Goal: Task Accomplishment & Management: Manage account settings

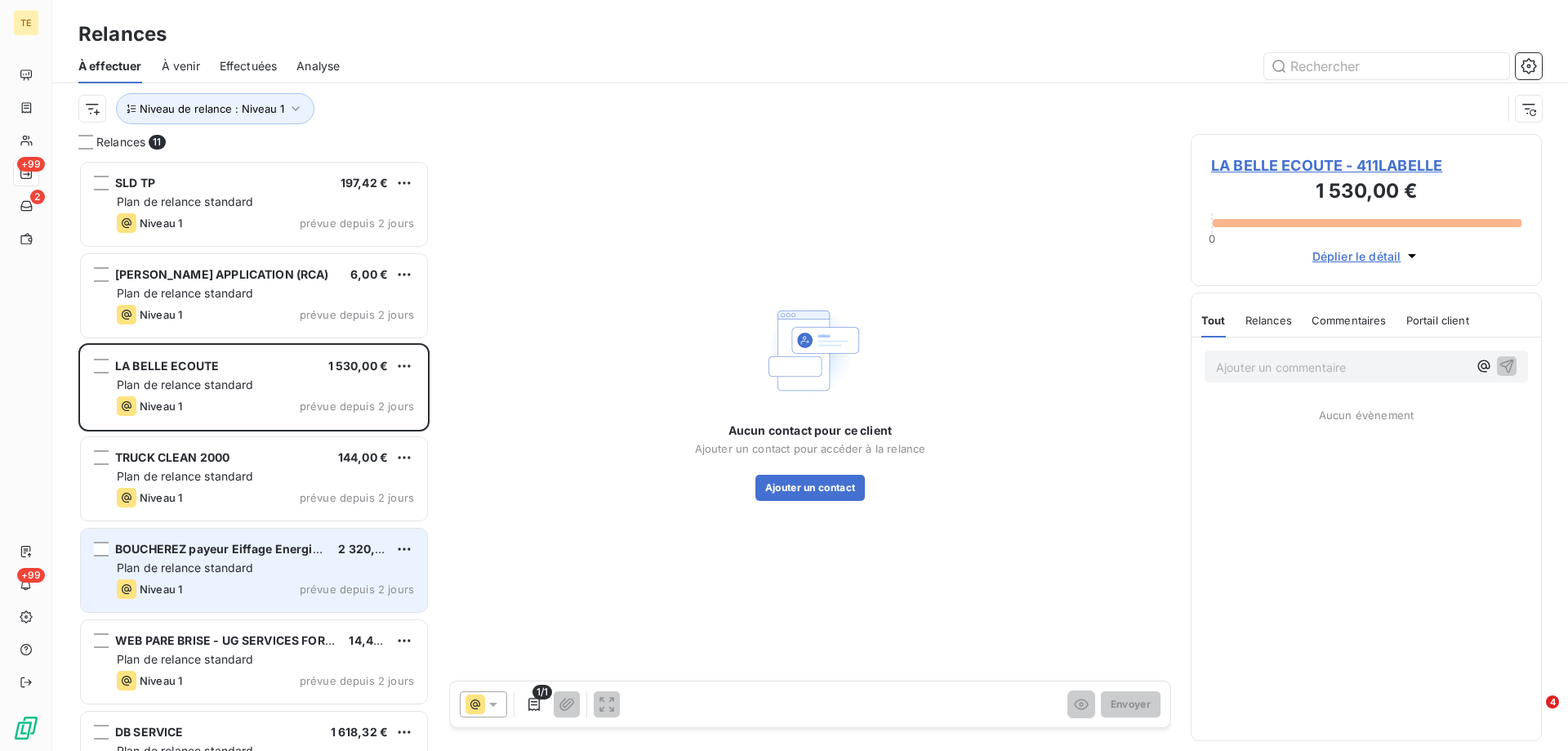
scroll to position [578, 339]
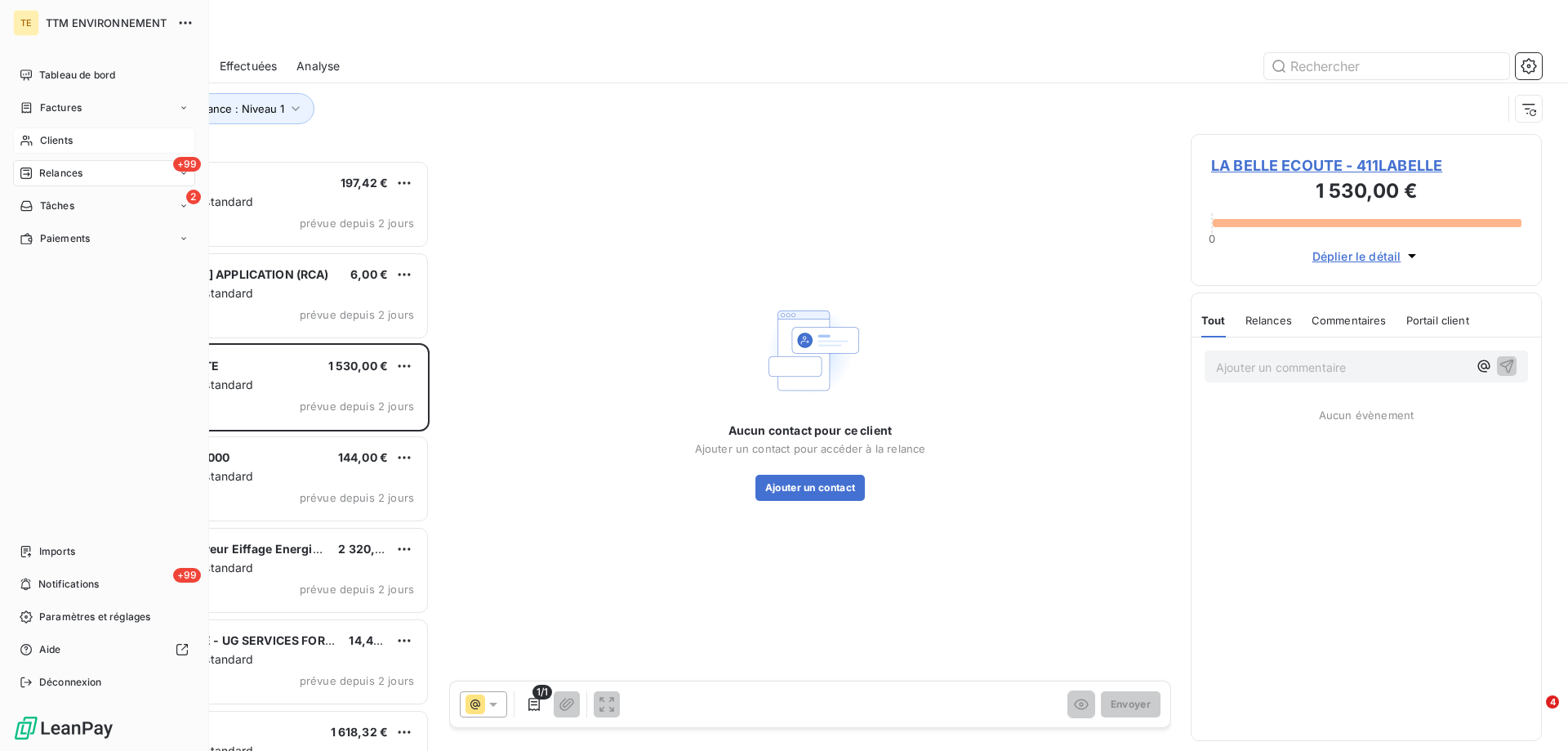
click at [48, 136] on span "Clients" at bounding box center [56, 140] width 32 height 15
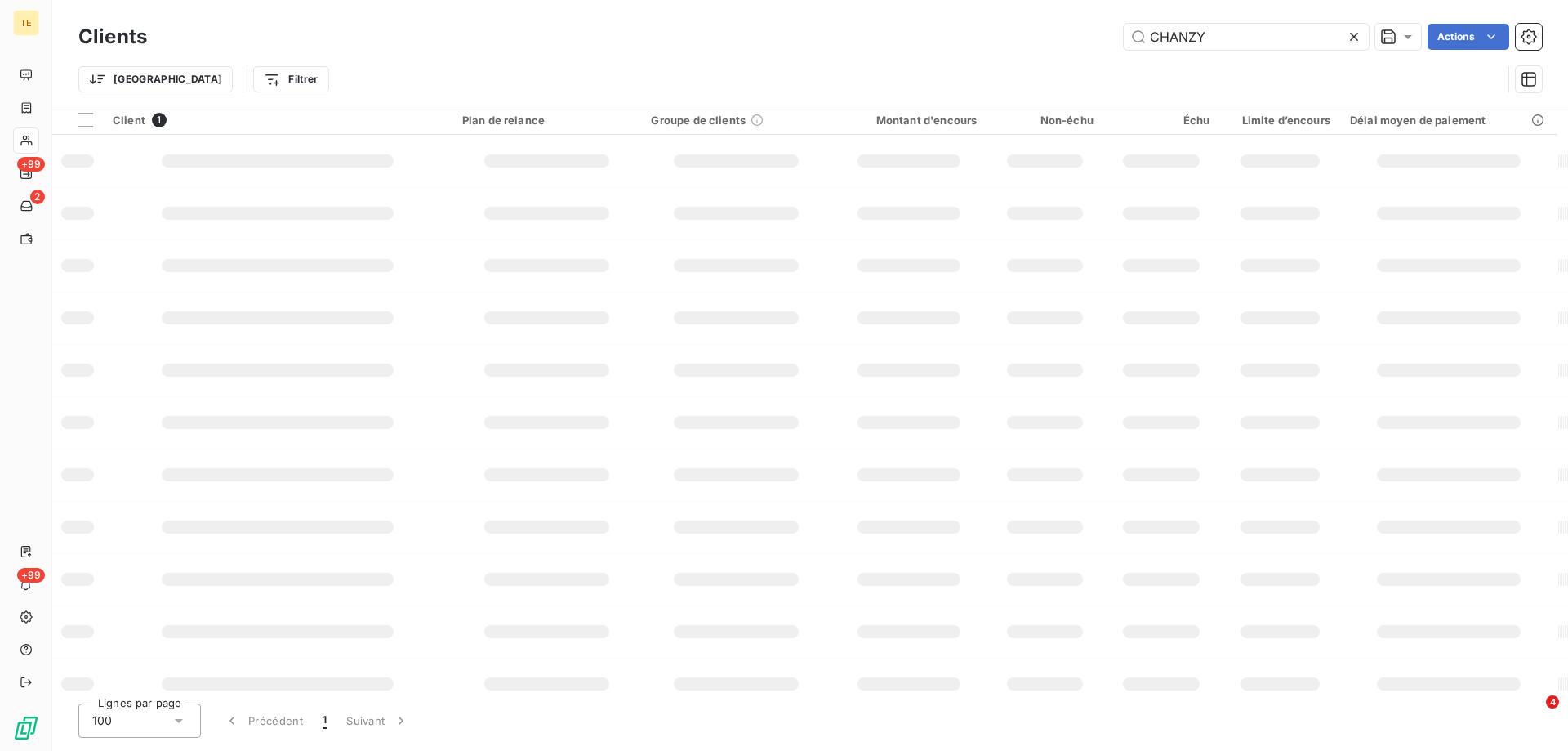
drag, startPoint x: 1223, startPoint y: 28, endPoint x: 1000, endPoint y: 28, distance: 223.0
click at [1000, 28] on div "CHANZY Actions" at bounding box center [855, 37] width 1376 height 27
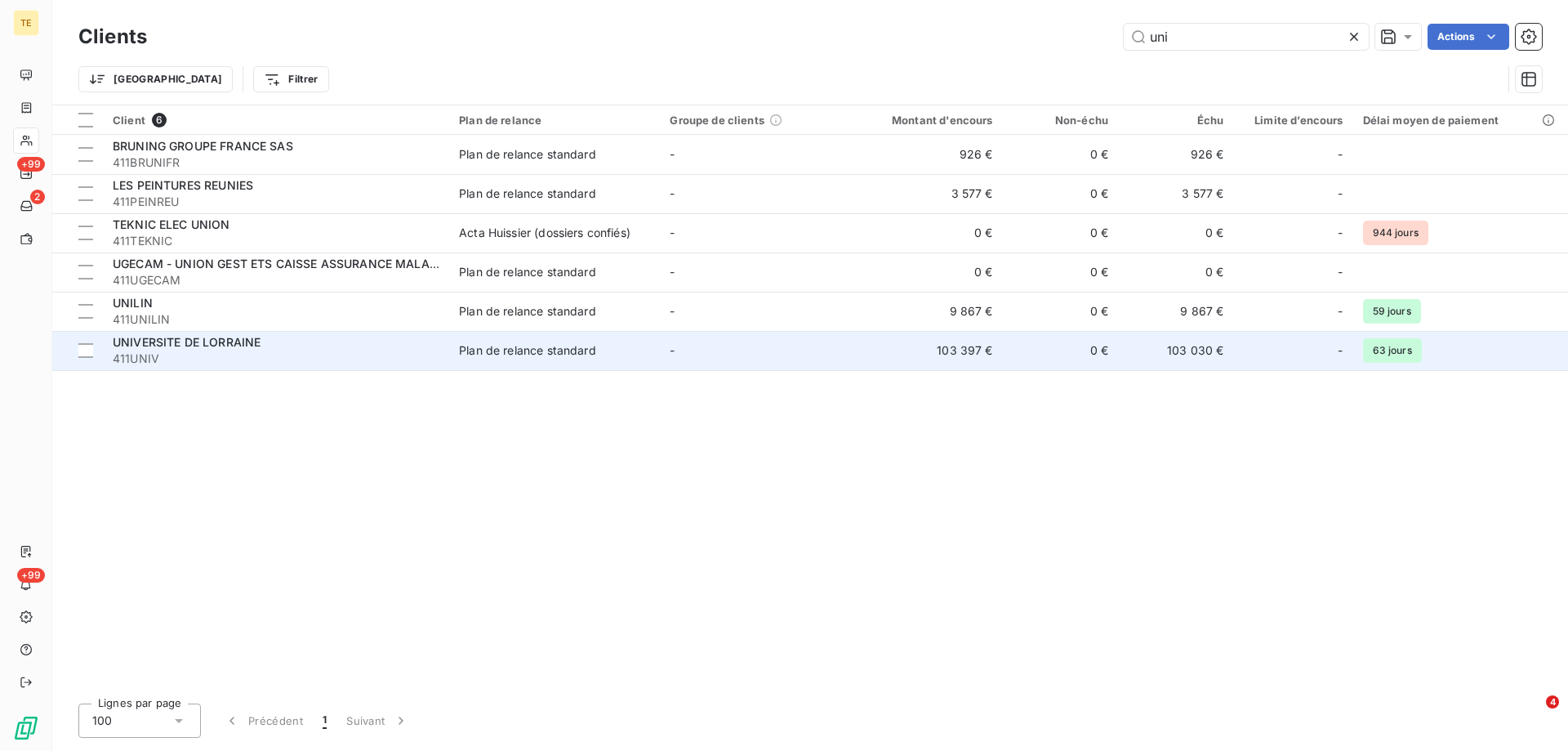
type input "uni"
click at [178, 345] on span "UNIVERSITE DE LORRAINE" at bounding box center [187, 342] width 148 height 14
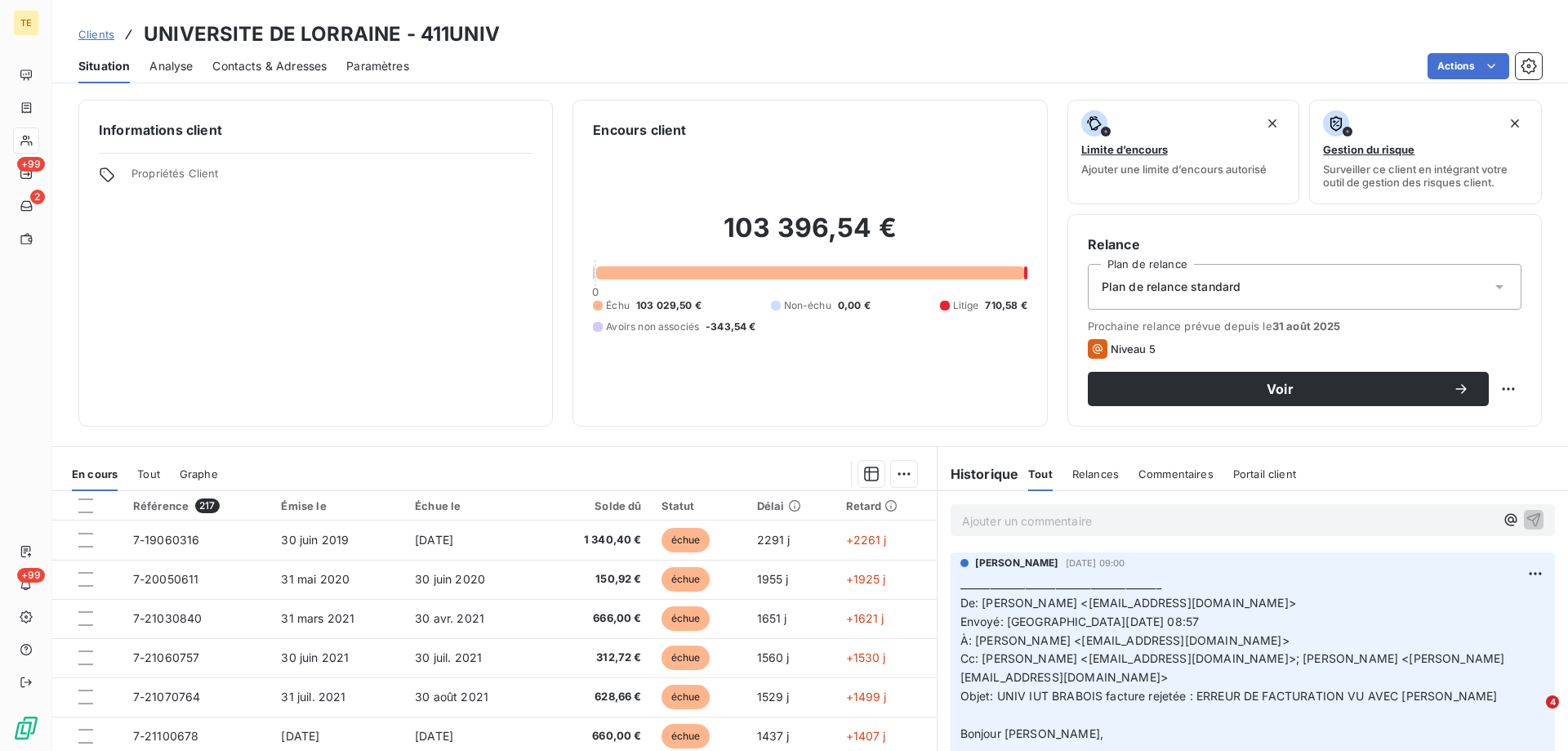
click at [973, 525] on p "Ajouter un commentaire ﻿" at bounding box center [1229, 520] width 533 height 21
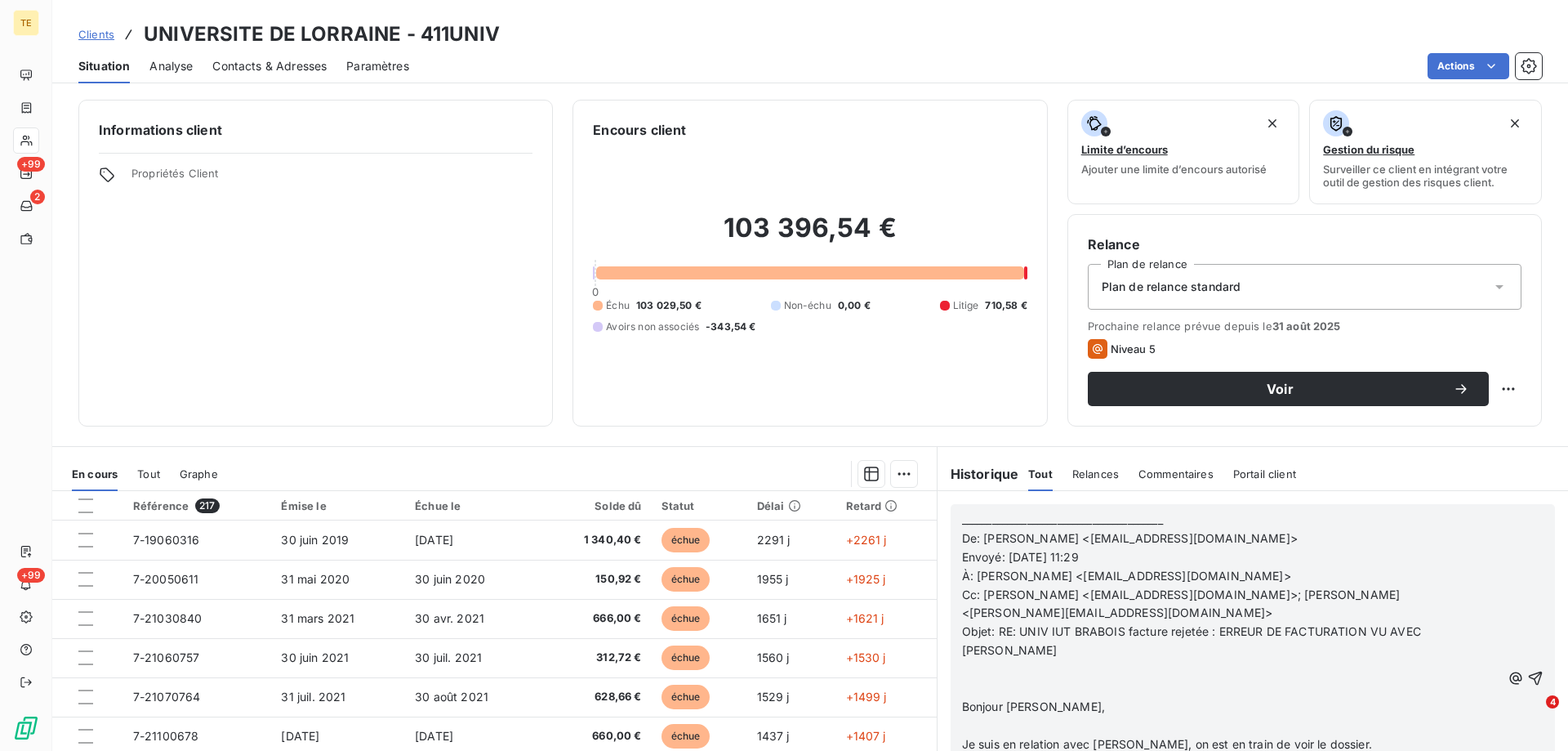
scroll to position [654, 0]
click at [1527, 670] on icon "button" at bounding box center [1536, 678] width 17 height 17
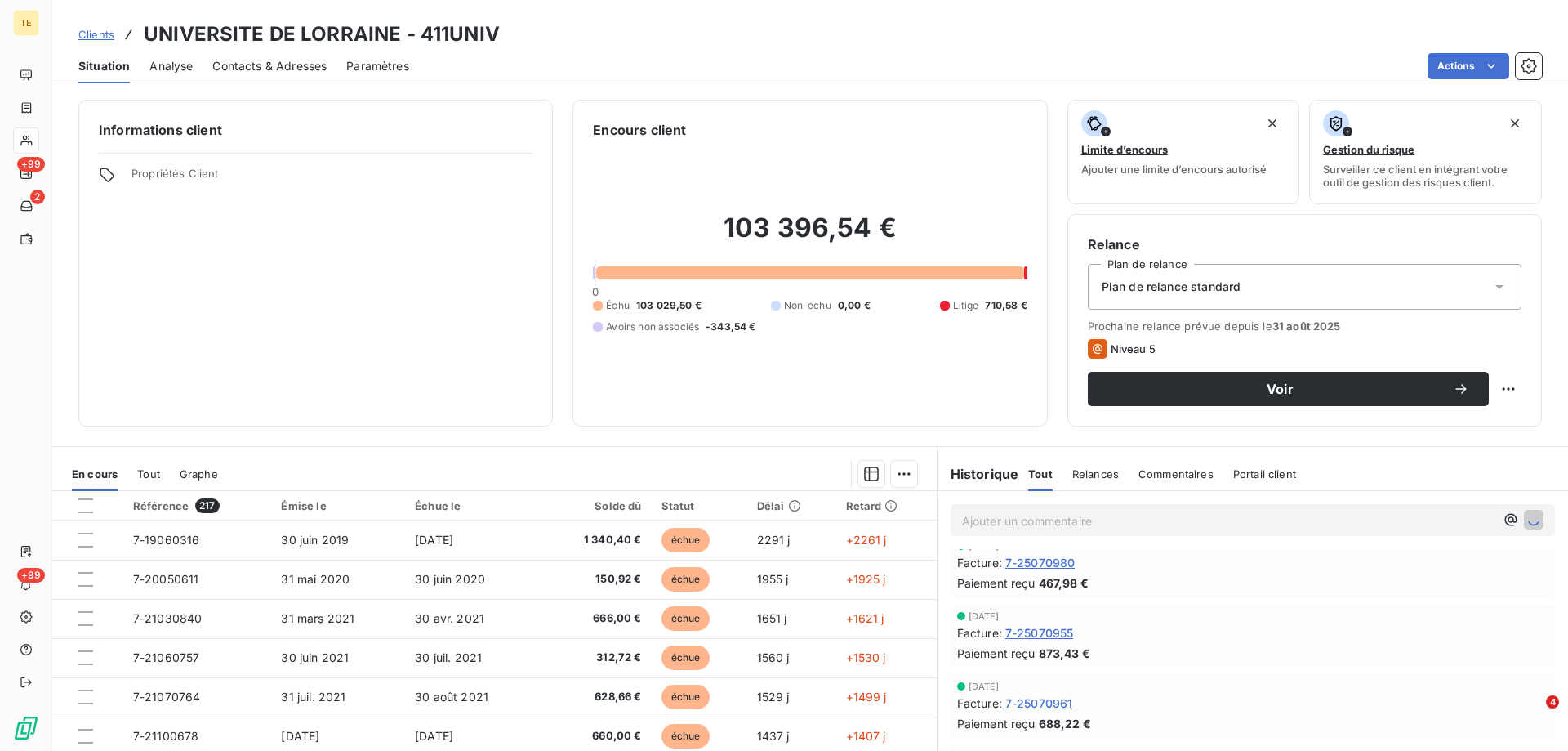
scroll to position [713, 0]
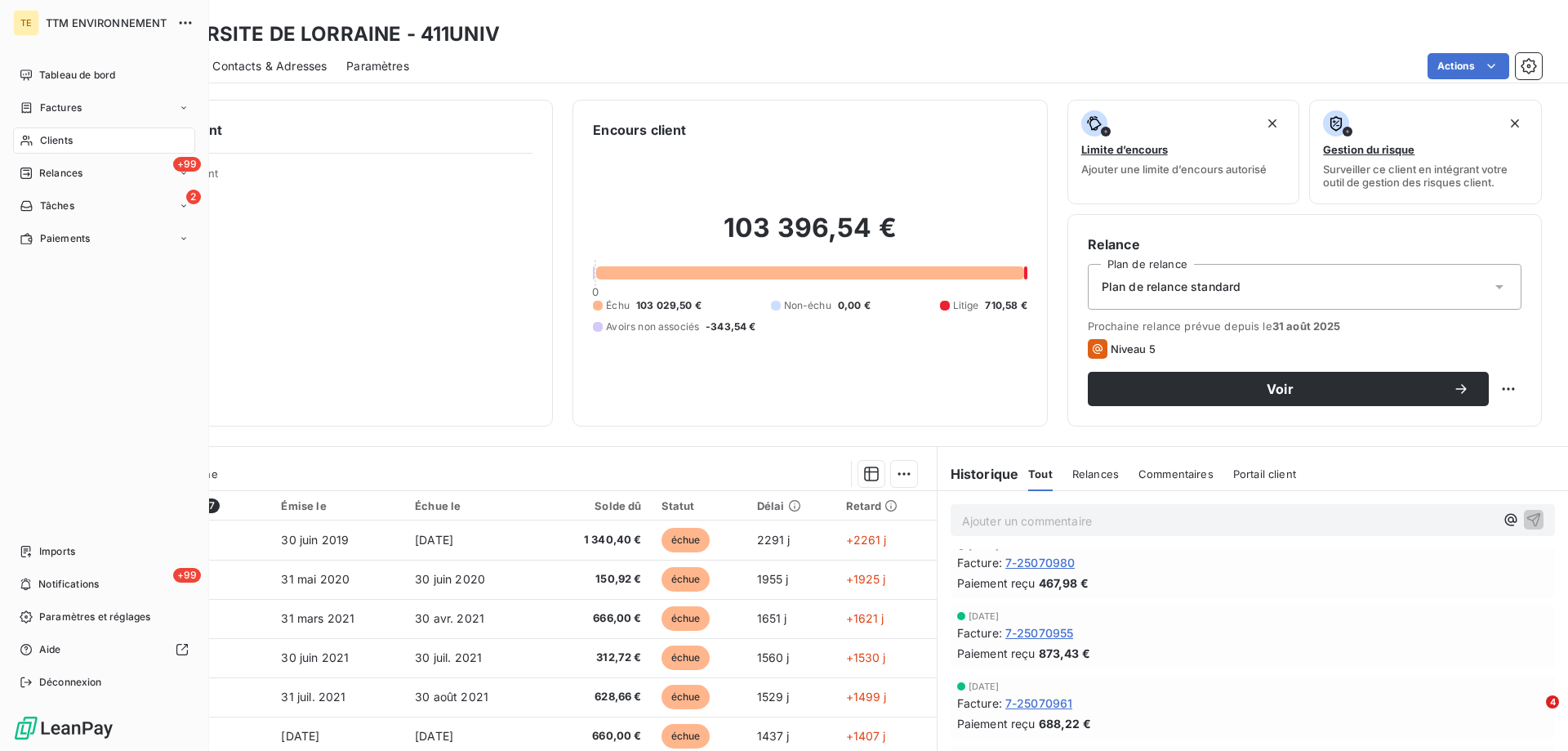
click at [44, 145] on span "Clients" at bounding box center [56, 140] width 32 height 15
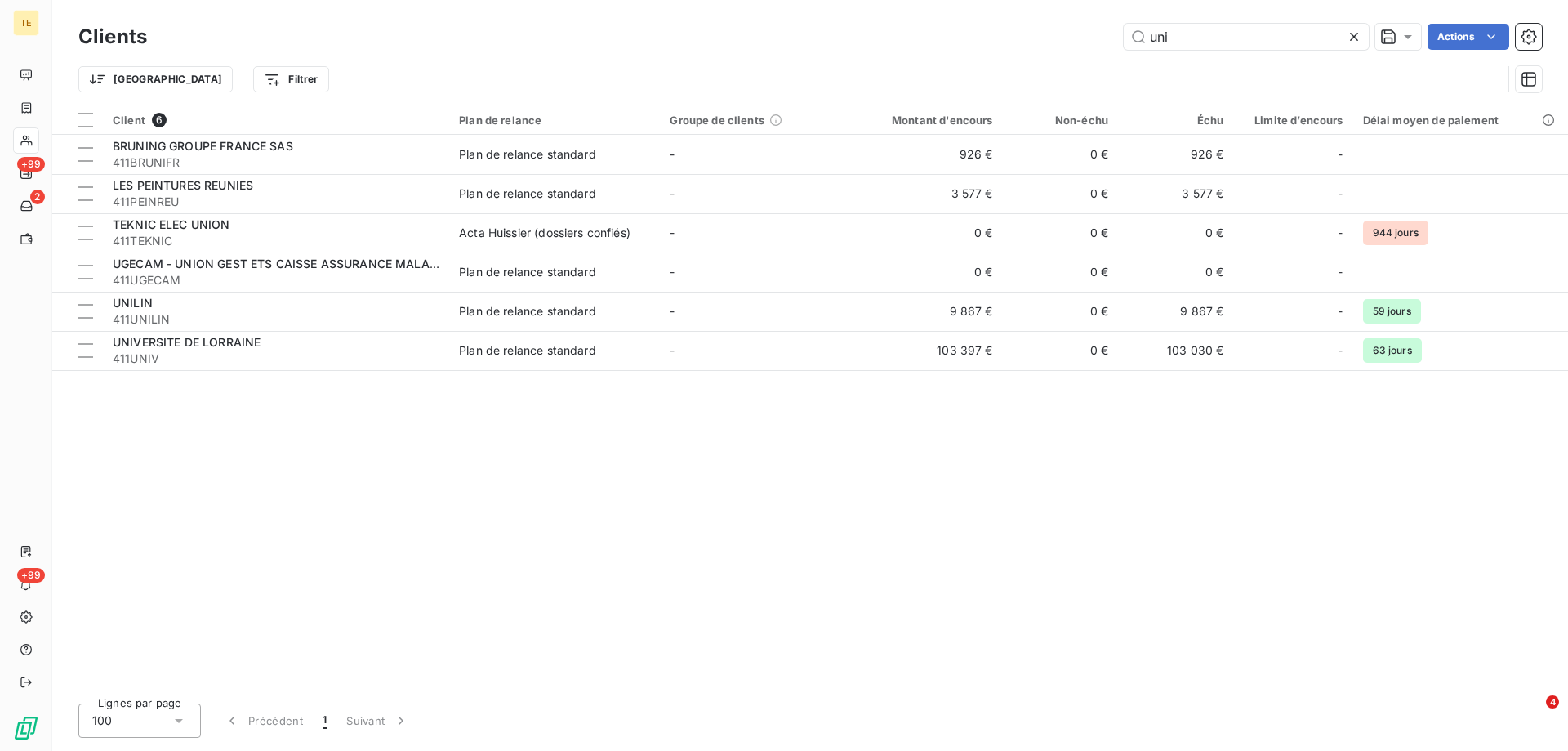
drag, startPoint x: 1187, startPoint y: 23, endPoint x: 1209, endPoint y: 58, distance: 41.3
click at [1055, 24] on div "Clients uni Actions" at bounding box center [811, 37] width 1463 height 34
drag, startPoint x: 1204, startPoint y: 43, endPoint x: 990, endPoint y: 28, distance: 214.5
click at [990, 28] on div "uni Actions" at bounding box center [855, 37] width 1376 height 27
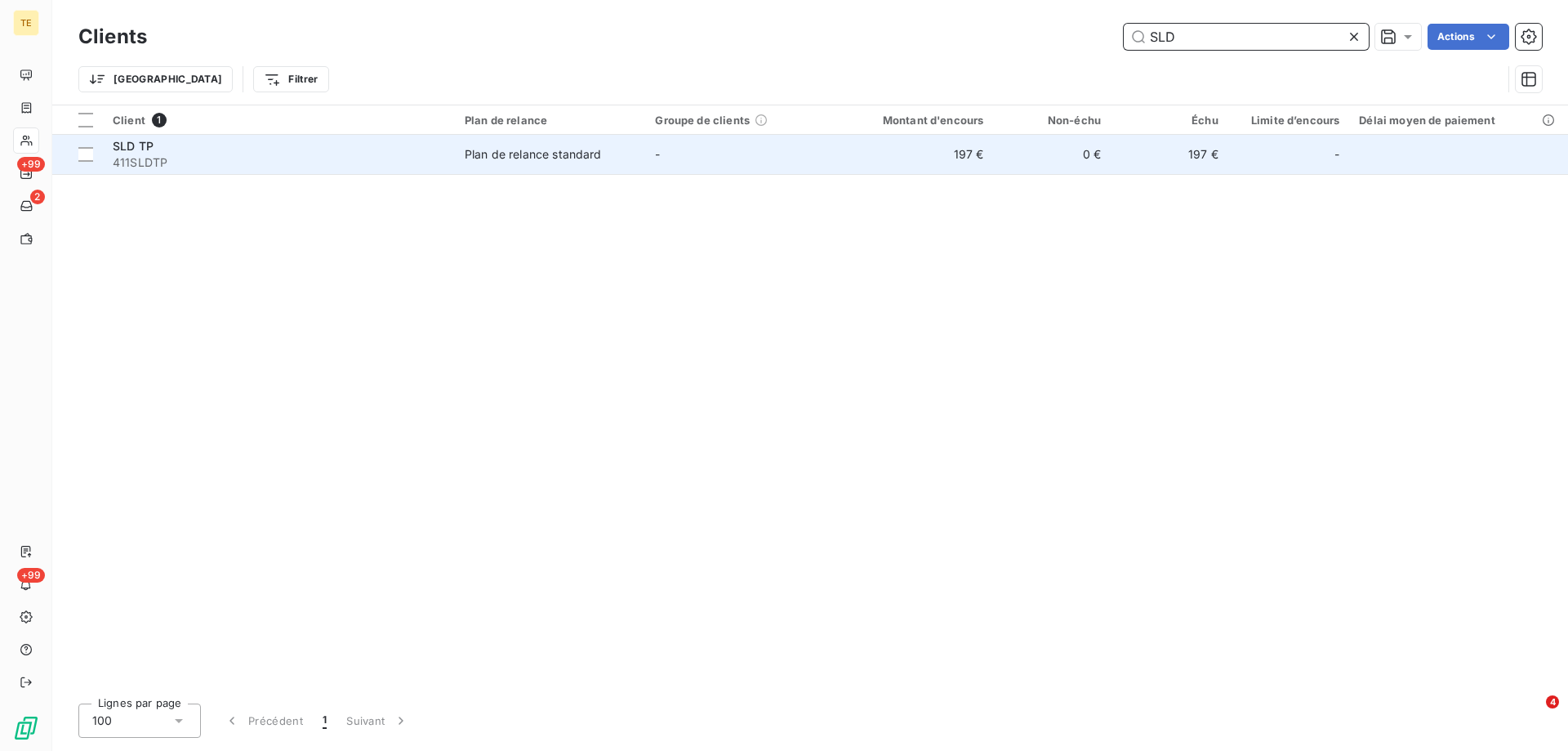
type input "SLD"
click at [132, 163] on span "411SLDTP" at bounding box center [279, 163] width 333 height 17
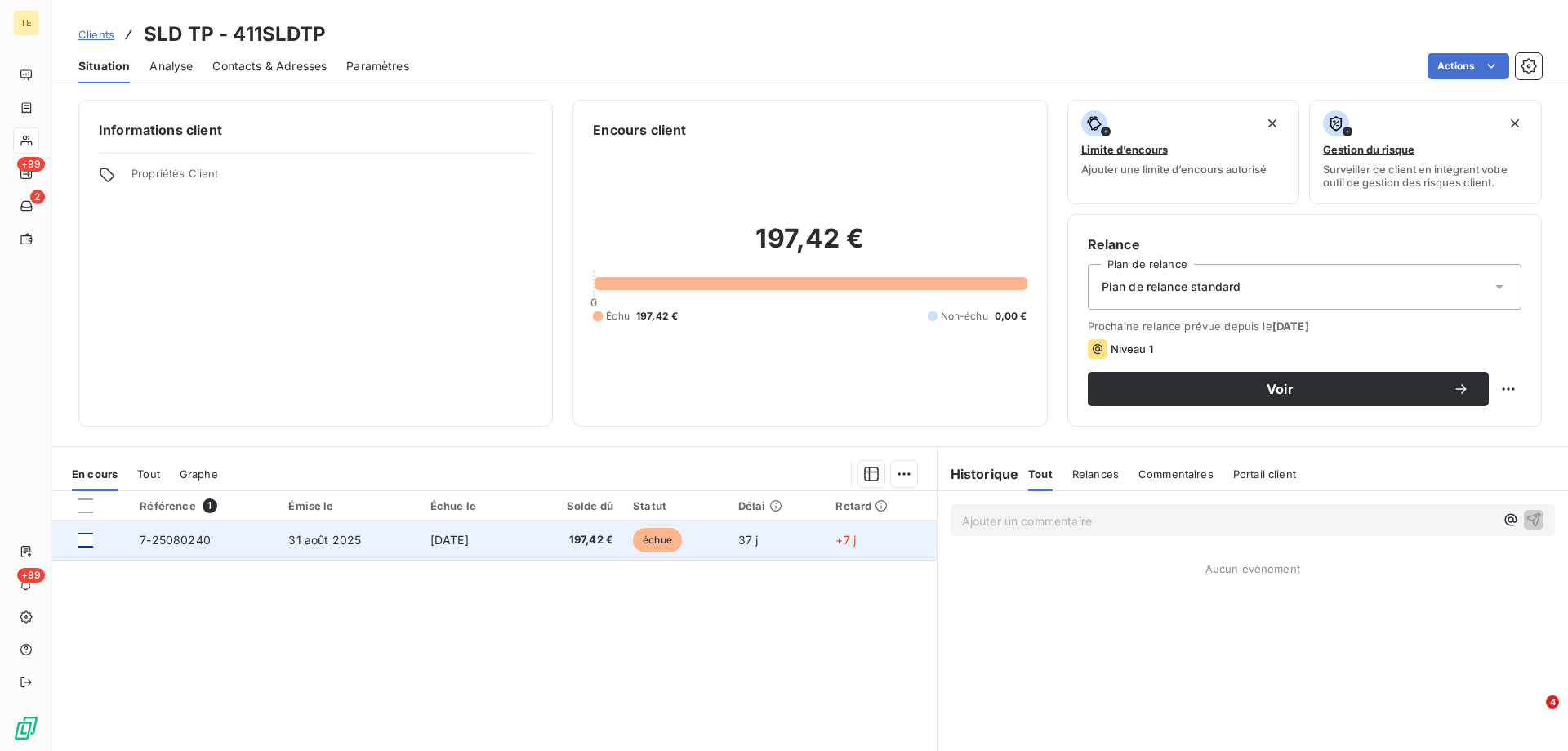
click at [83, 539] on div at bounding box center [86, 540] width 15 height 15
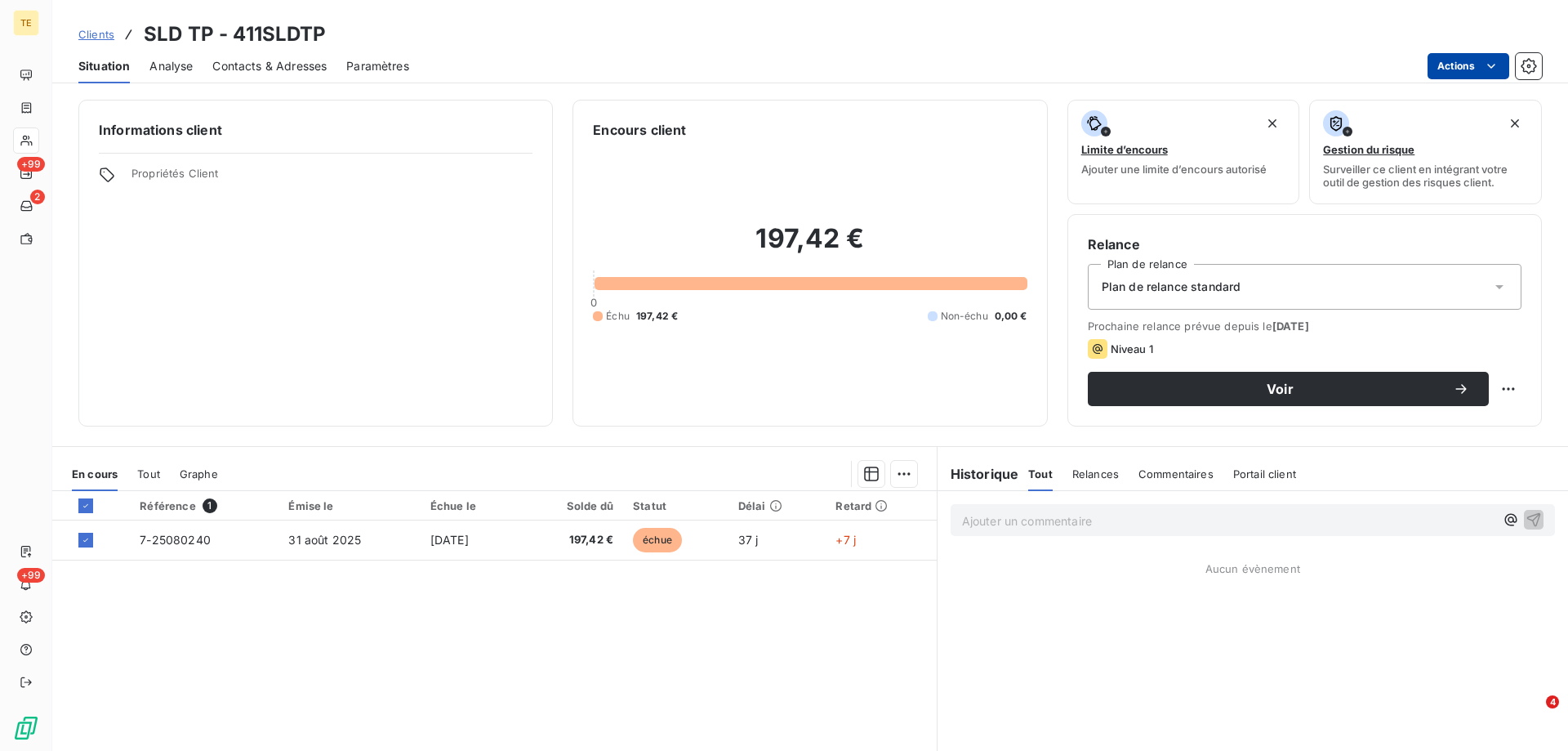
click at [1499, 66] on html "TE +99 2 +99 Clients SLD TP - 411SLDTP Situation Analyse Contacts & Adresses Pa…" at bounding box center [784, 375] width 1568 height 751
drag, startPoint x: 344, startPoint y: 651, endPoint x: 197, endPoint y: 618, distance: 150.7
click at [343, 650] on html "TE +99 2 +99 Clients SLD TP - 411SLDTP Situation Analyse Contacts & Adresses Pa…" at bounding box center [784, 375] width 1568 height 751
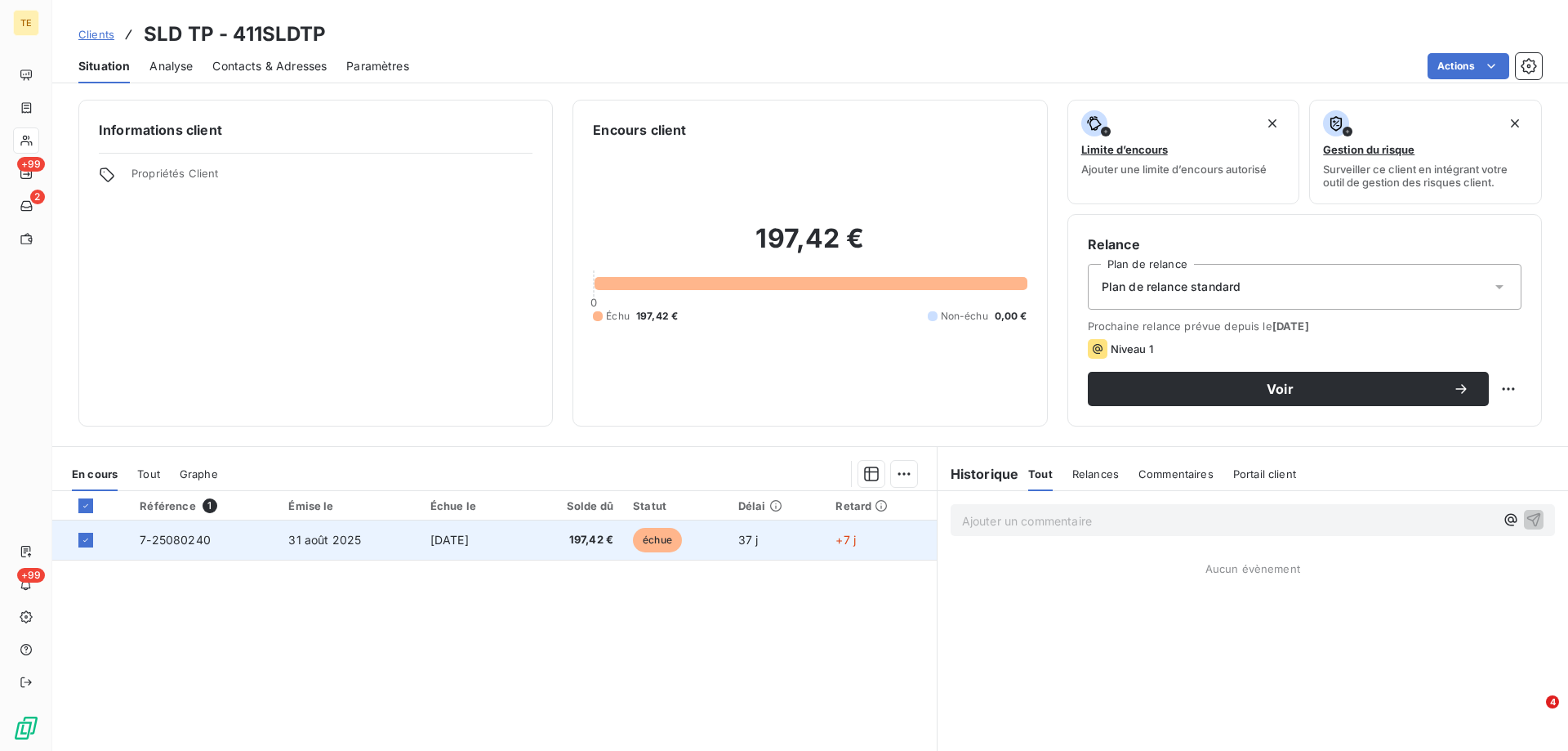
click at [153, 535] on span "7-25080240" at bounding box center [175, 539] width 71 height 14
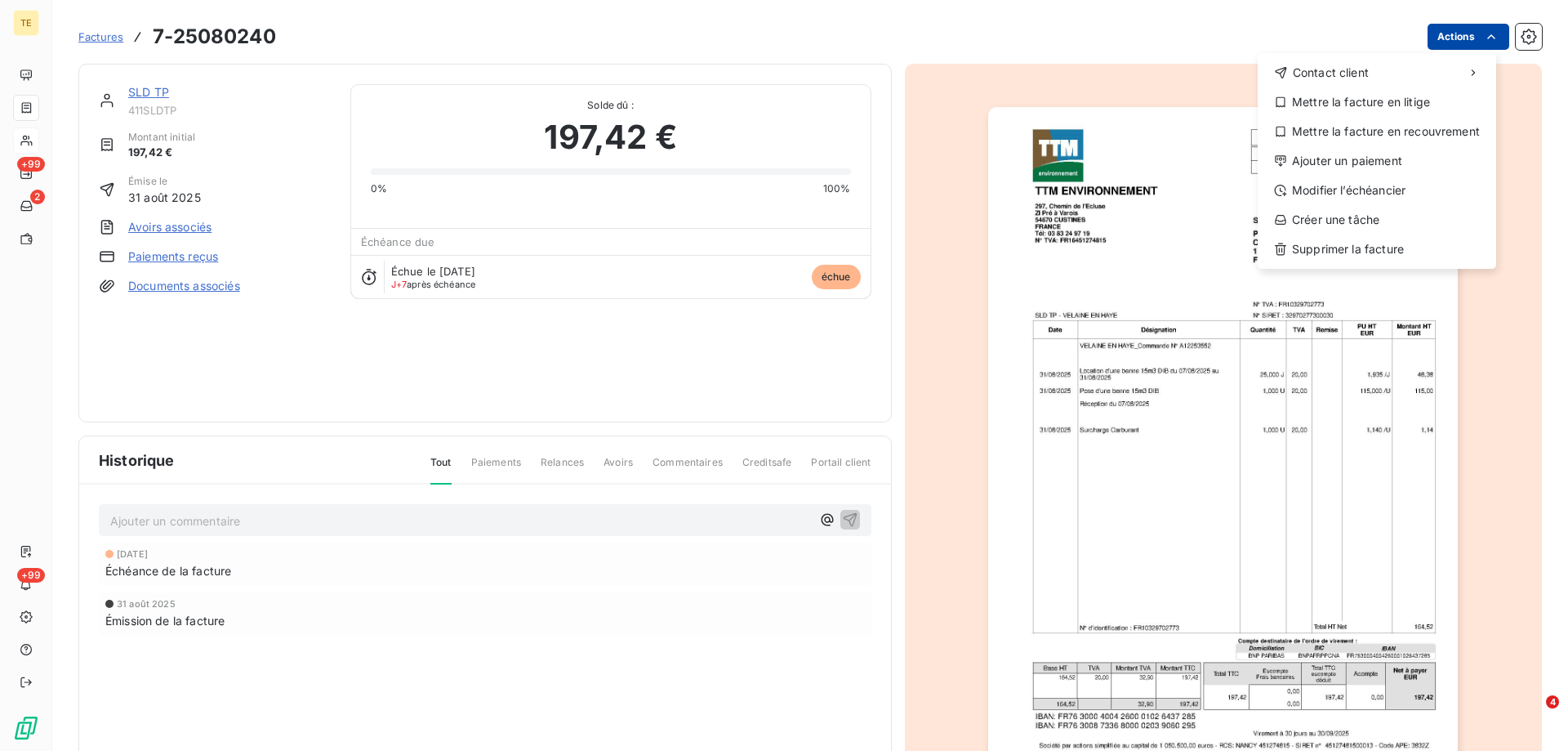
click at [1460, 32] on html "TE +99 2 +99 Factures [PHONE_NUMBER] Actions Contact client Mettre la facture e…" at bounding box center [784, 375] width 1568 height 751
click at [1347, 188] on div "Modifier l’échéancier" at bounding box center [1377, 191] width 226 height 27
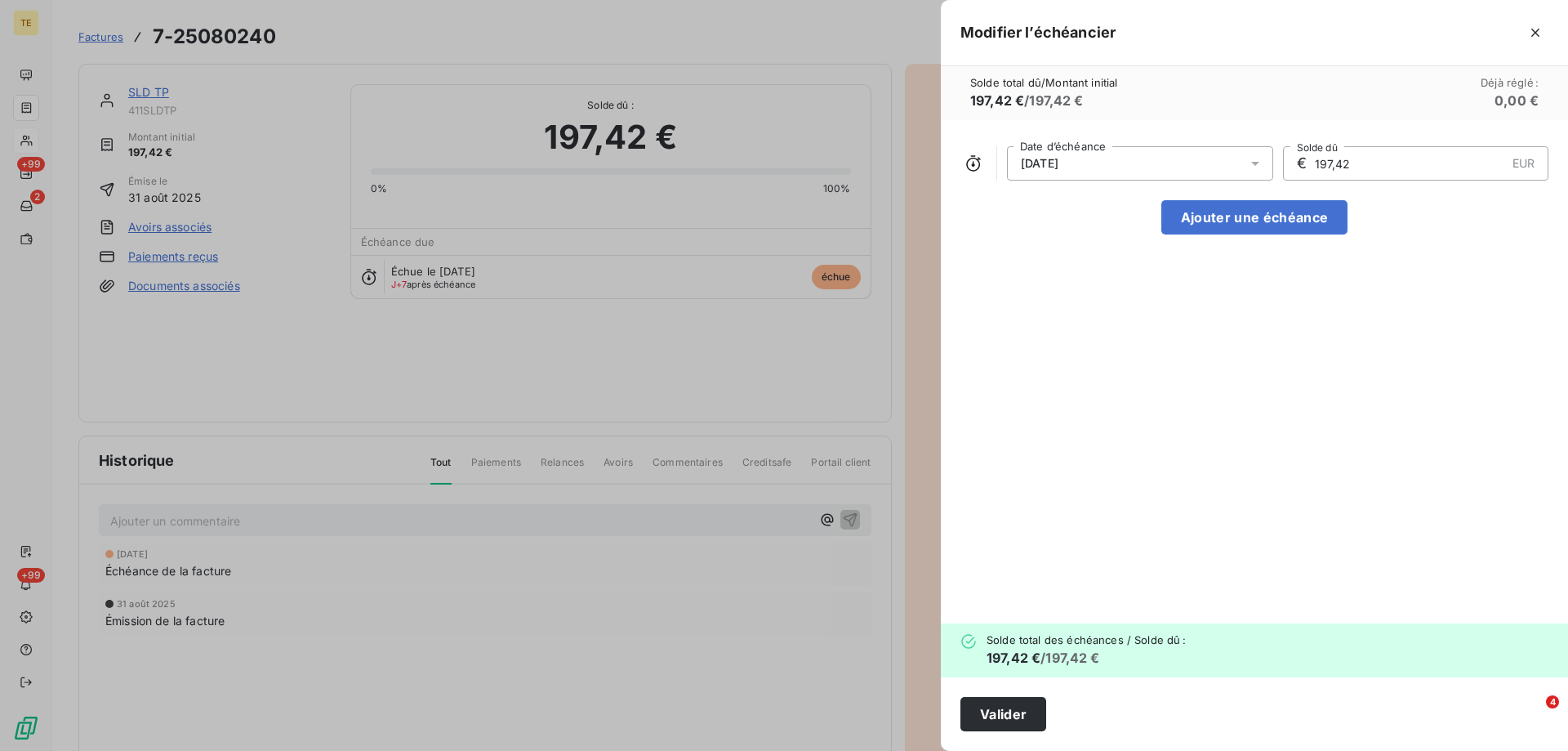
click at [1148, 164] on div "[DATE]" at bounding box center [1140, 163] width 266 height 34
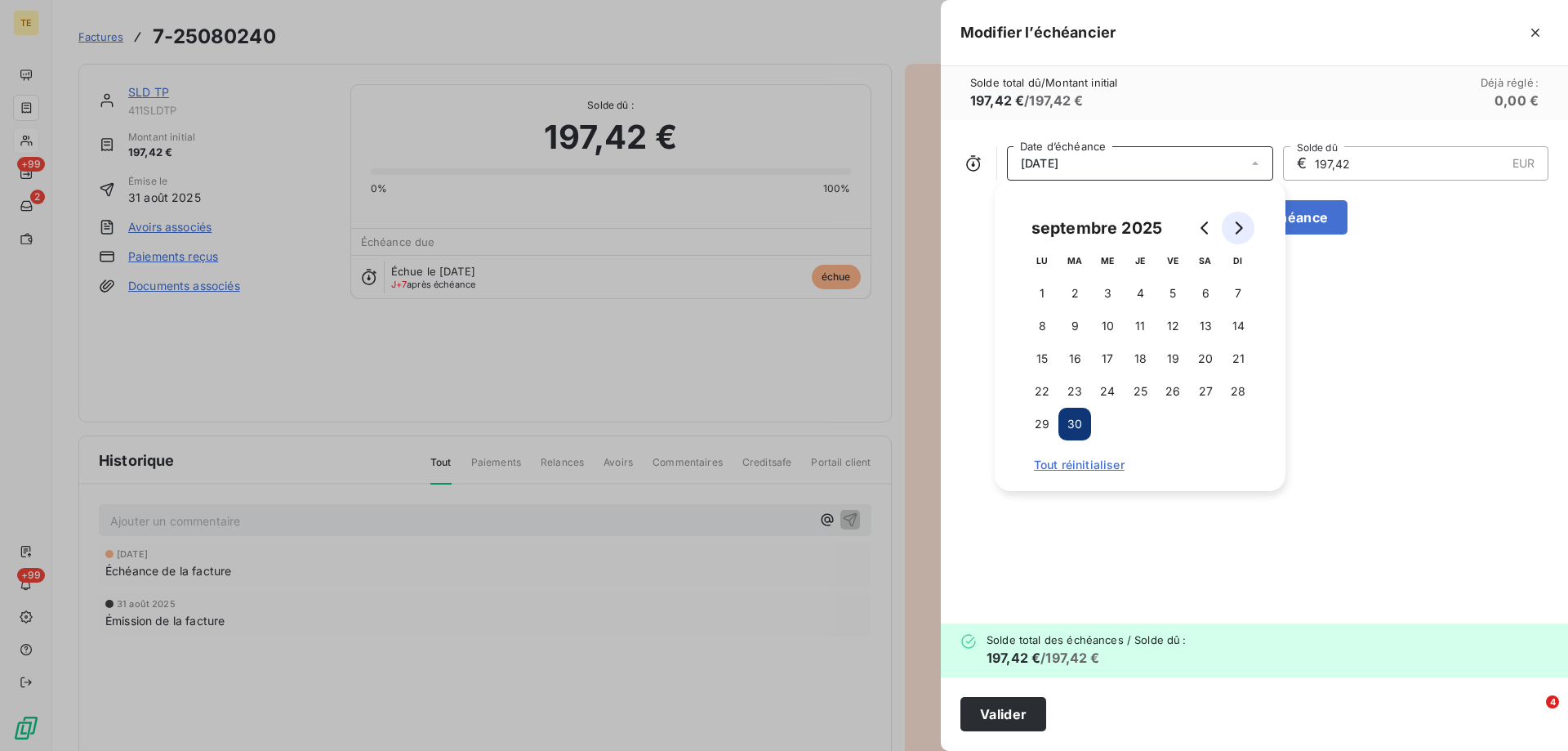
click at [1239, 226] on icon "Go to next month" at bounding box center [1239, 228] width 7 height 13
click at [1171, 425] on button "31" at bounding box center [1172, 423] width 32 height 32
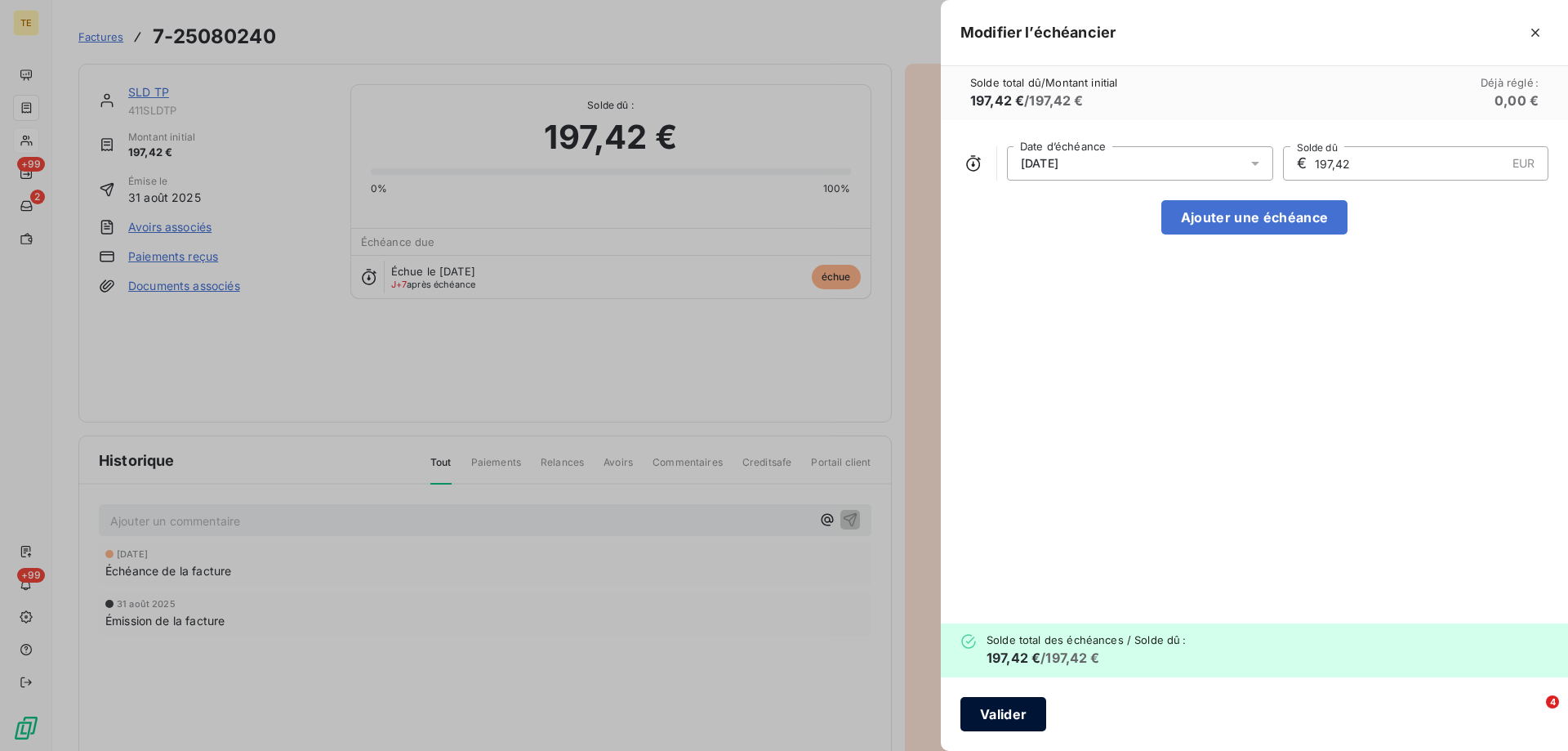
click at [1001, 719] on button "Valider" at bounding box center [1003, 714] width 85 height 34
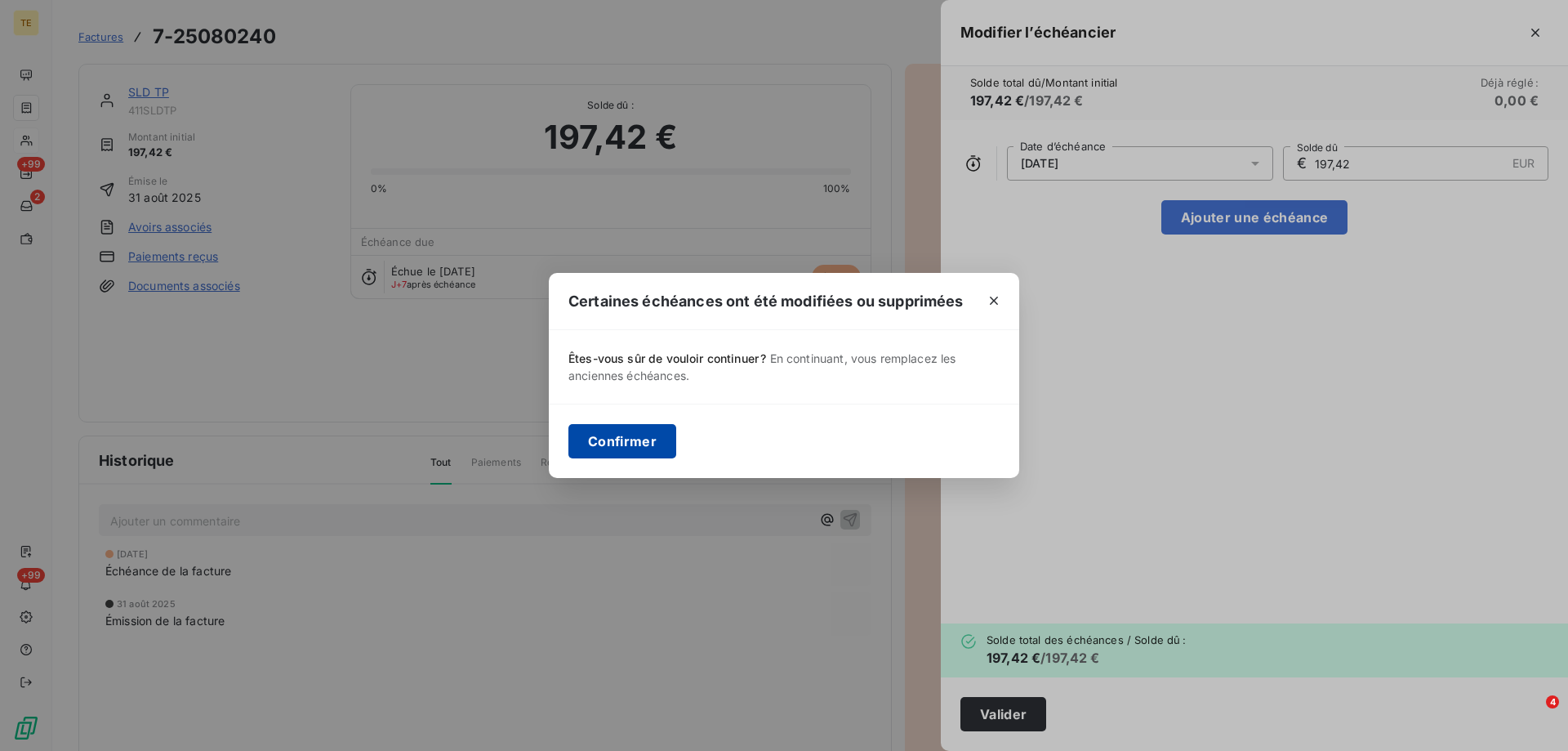
click at [642, 440] on button "Confirmer" at bounding box center [622, 441] width 108 height 34
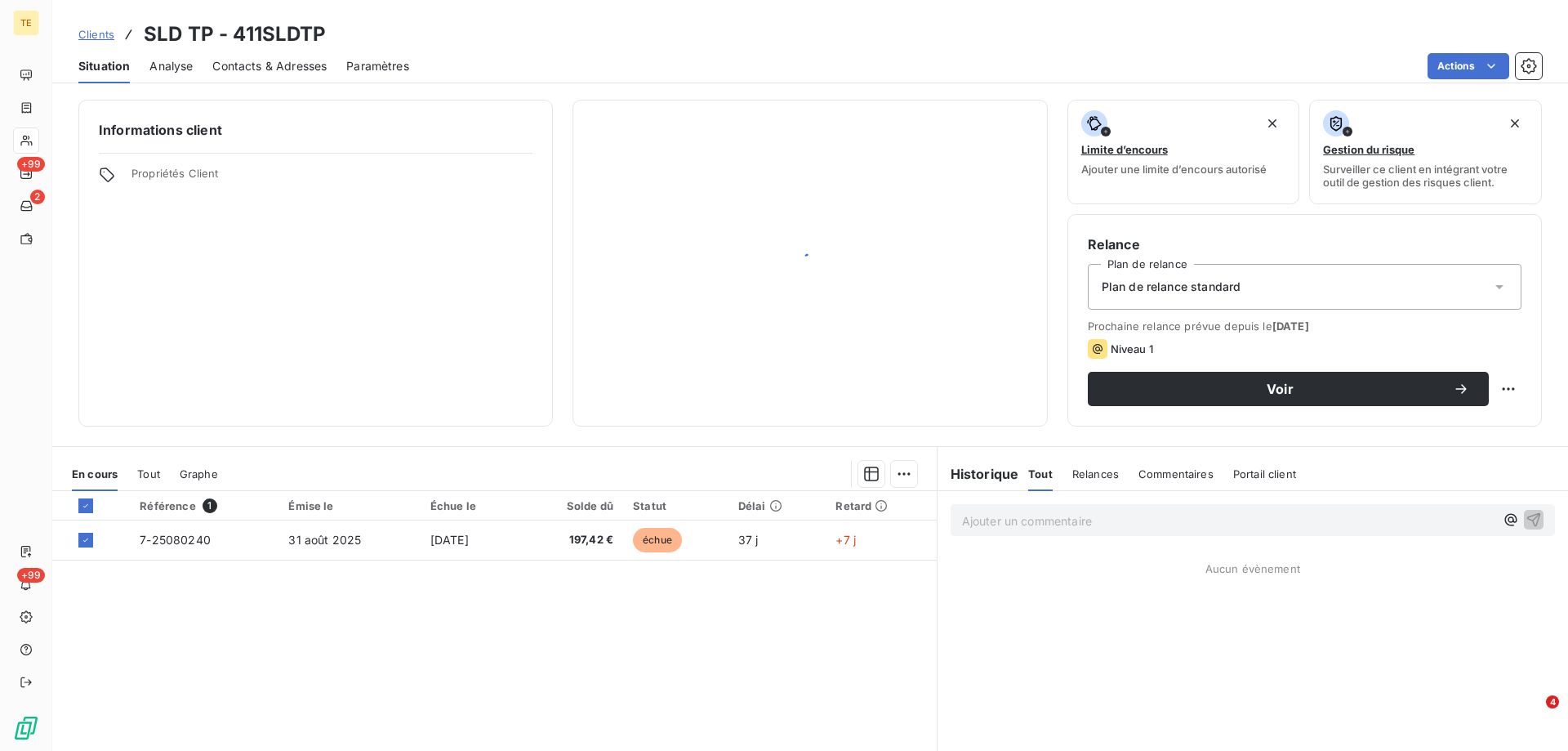
click at [366, 644] on div "Référence 1 Émise le Échue le Solde dû Statut Délai Retard 7-25080240 [DATE] [D…" at bounding box center [494, 648] width 884 height 315
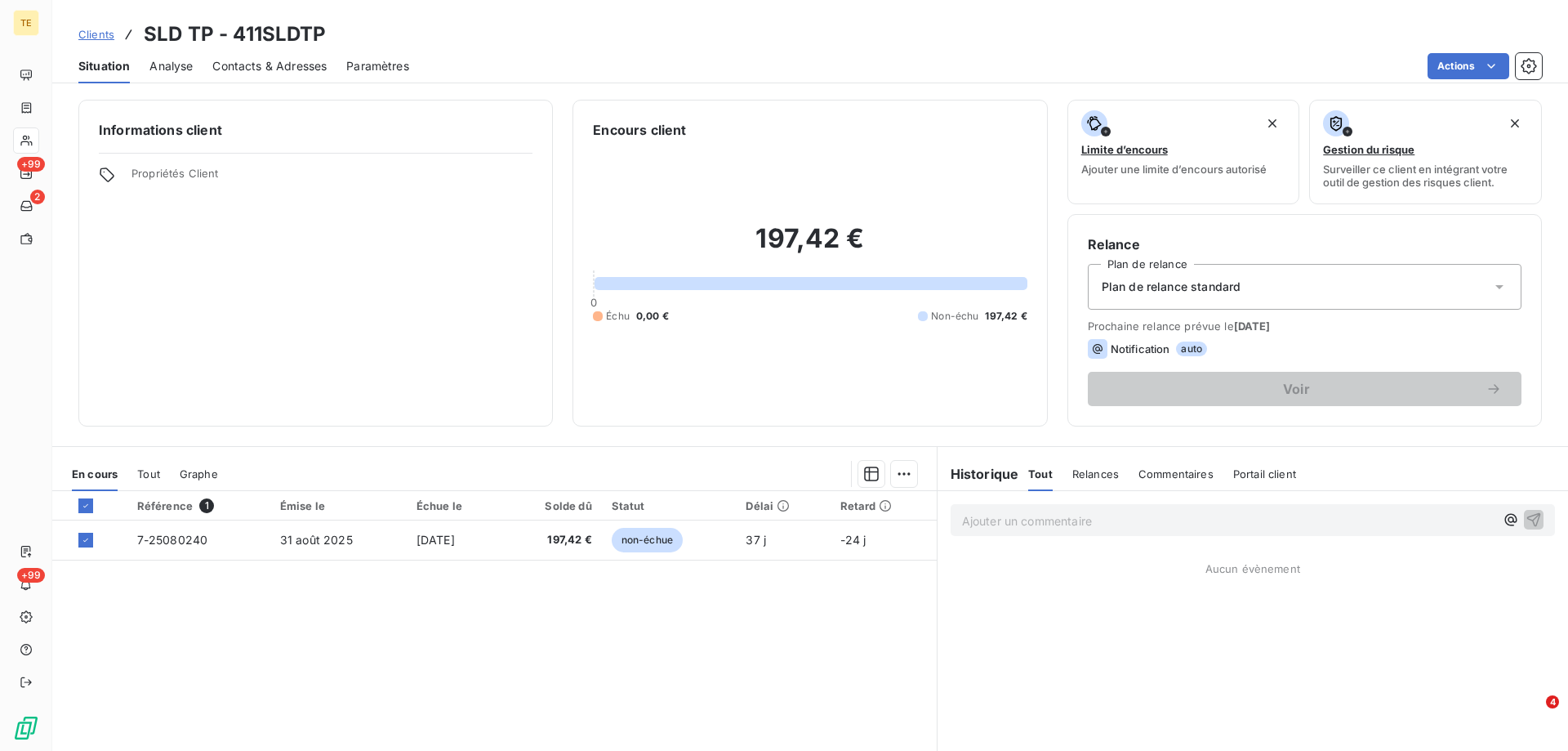
click at [242, 644] on div "Référence 1 Émise le Échue le Solde dû Statut Délai Retard 7-25080240 [DATE] [D…" at bounding box center [494, 648] width 884 height 315
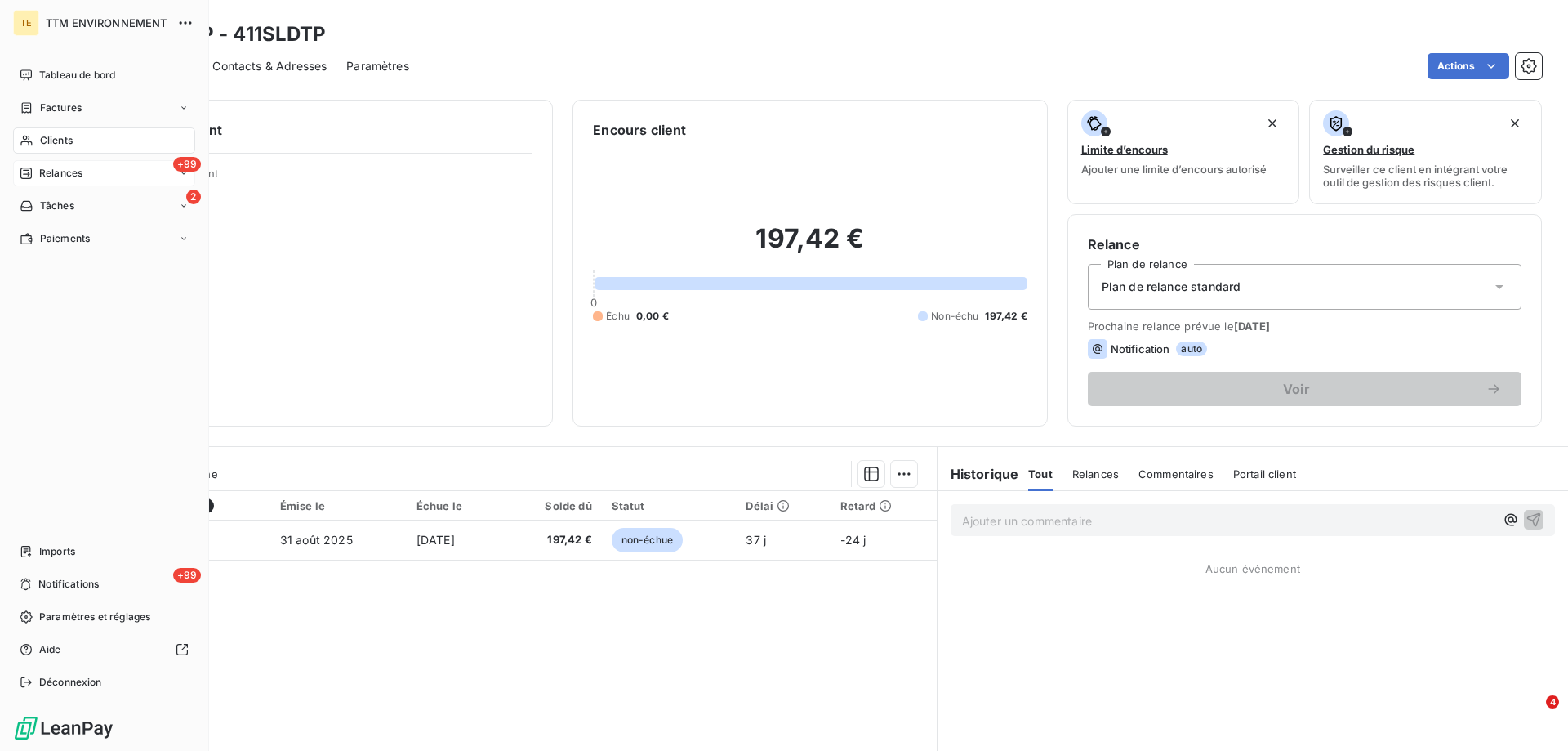
click at [61, 176] on span "Relances" at bounding box center [61, 173] width 43 height 15
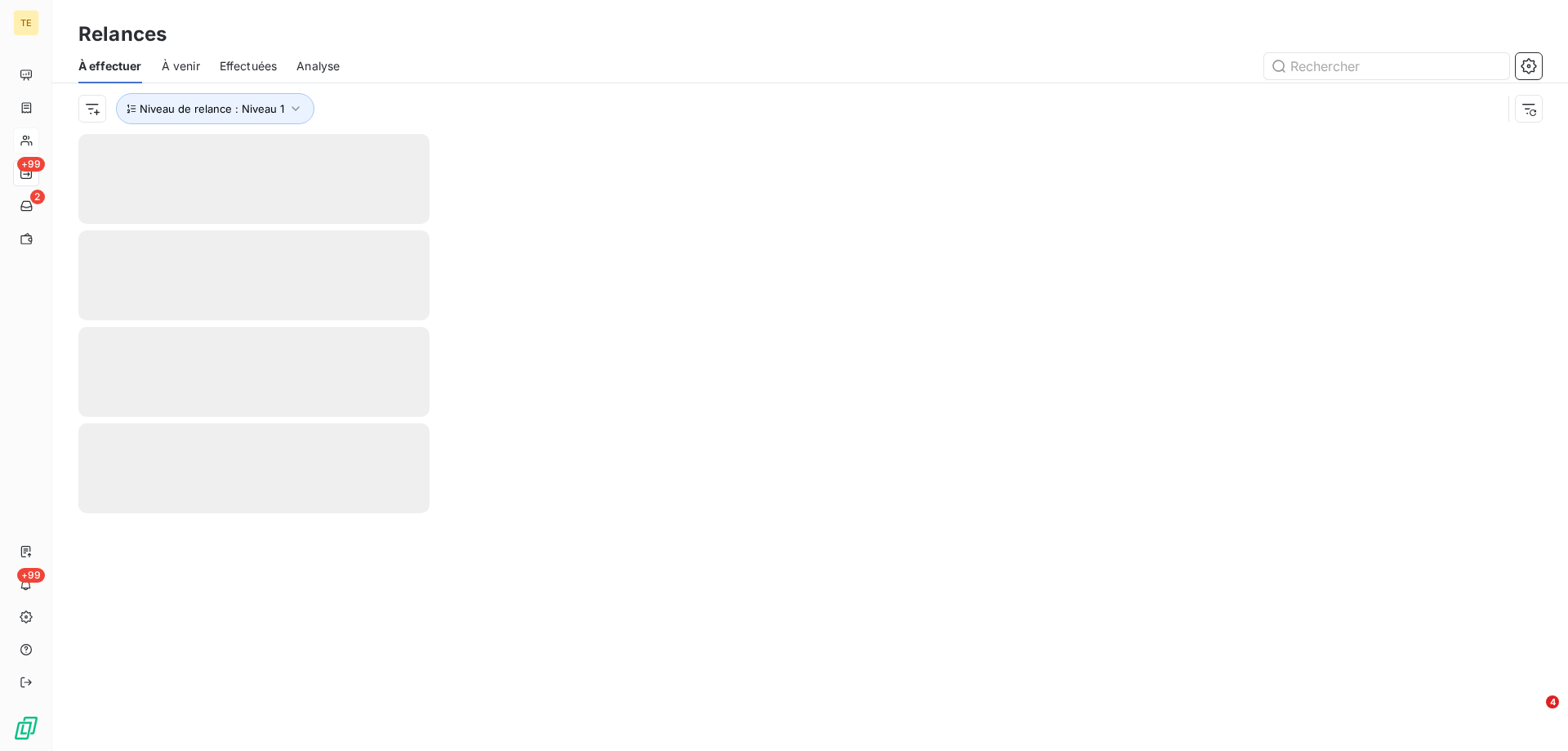
click at [226, 61] on span "Effectuées" at bounding box center [249, 66] width 58 height 17
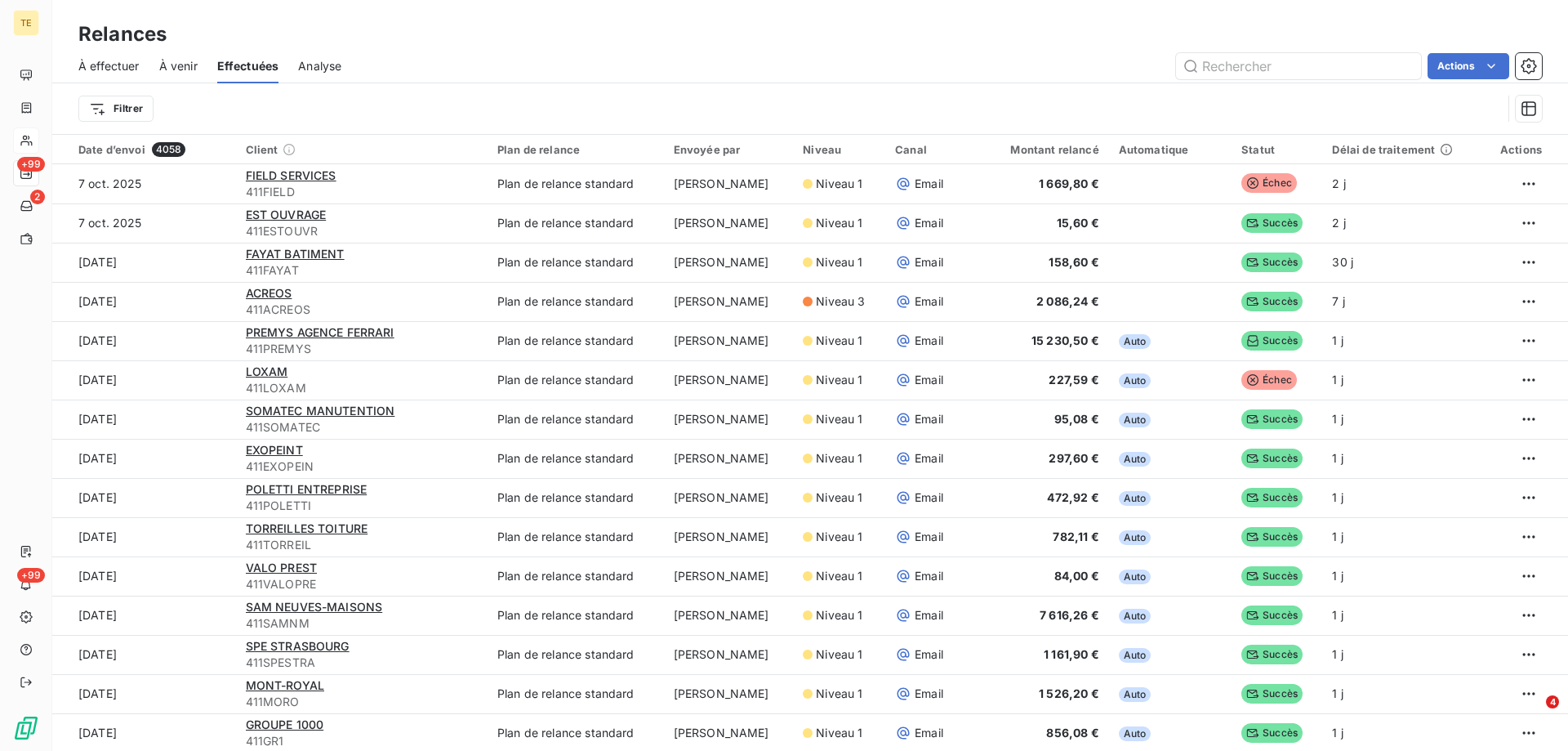
click at [189, 64] on span "À venir" at bounding box center [178, 66] width 38 height 17
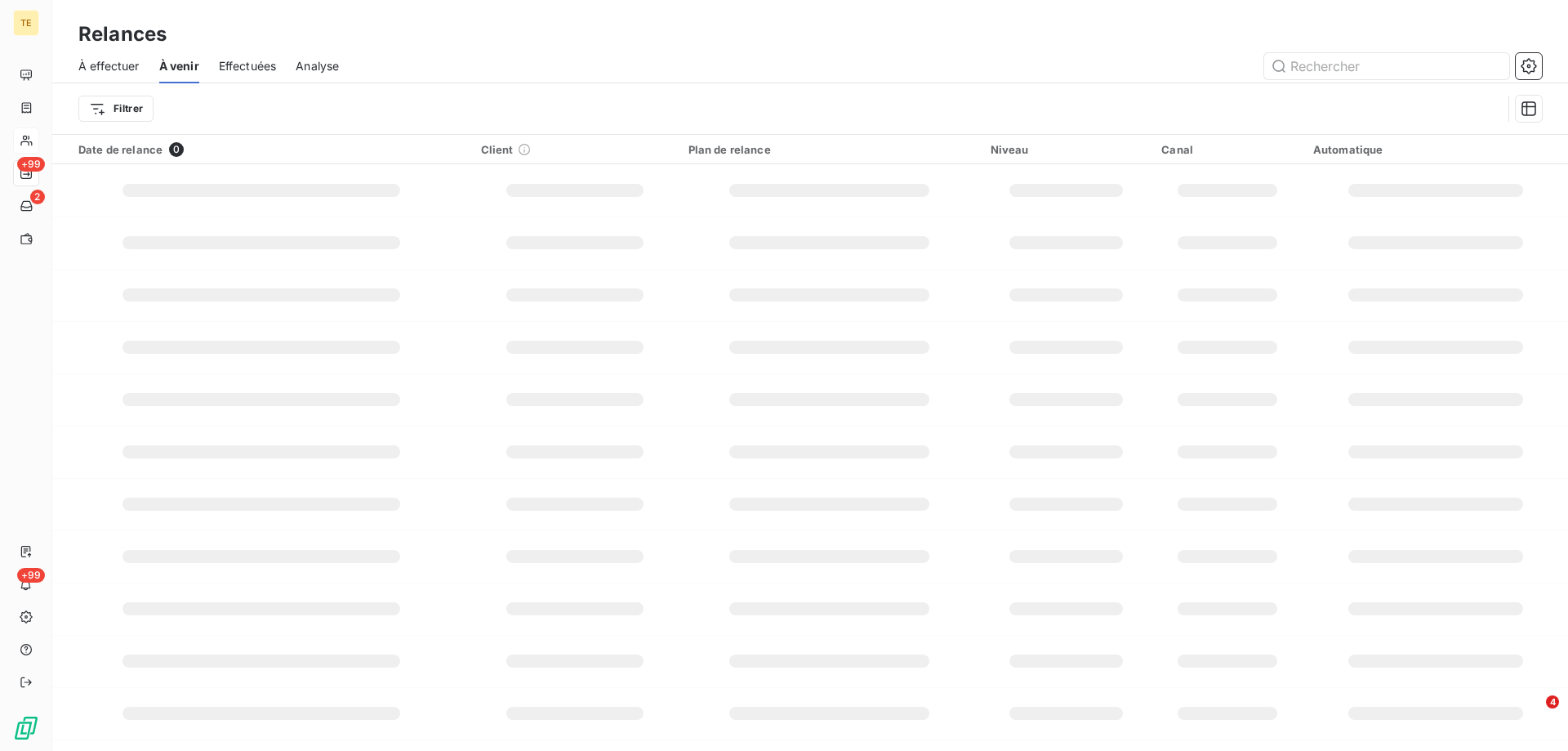
click at [104, 67] on span "À effectuer" at bounding box center [110, 66] width 61 height 17
